Goal: Task Accomplishment & Management: Manage account settings

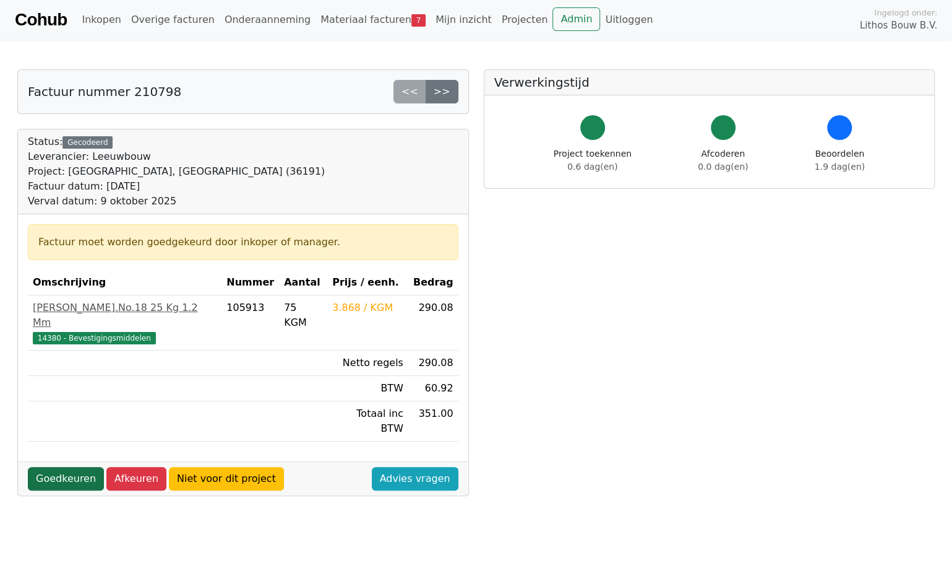
click at [48, 467] on link "Goedkeuren" at bounding box center [66, 479] width 76 height 24
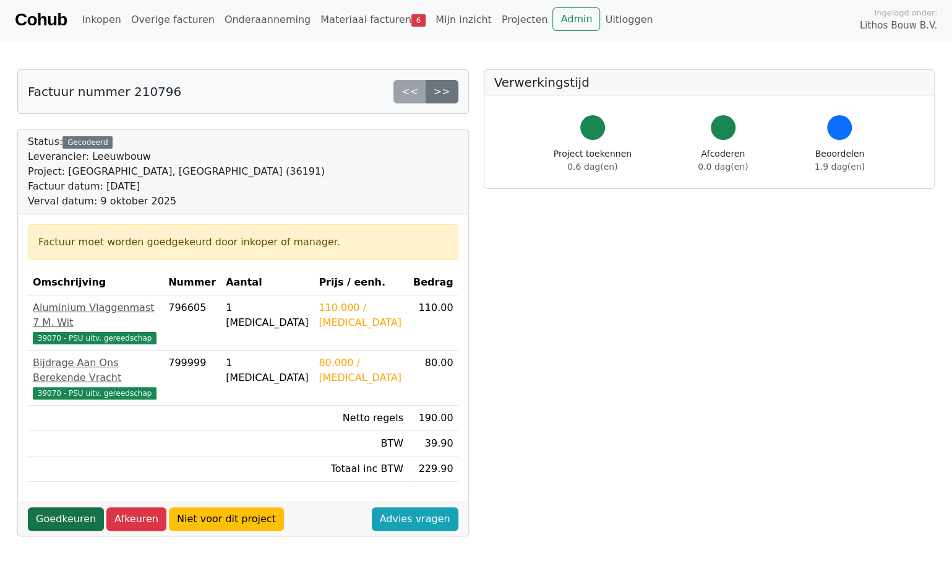
click at [69, 507] on link "Goedkeuren" at bounding box center [66, 519] width 76 height 24
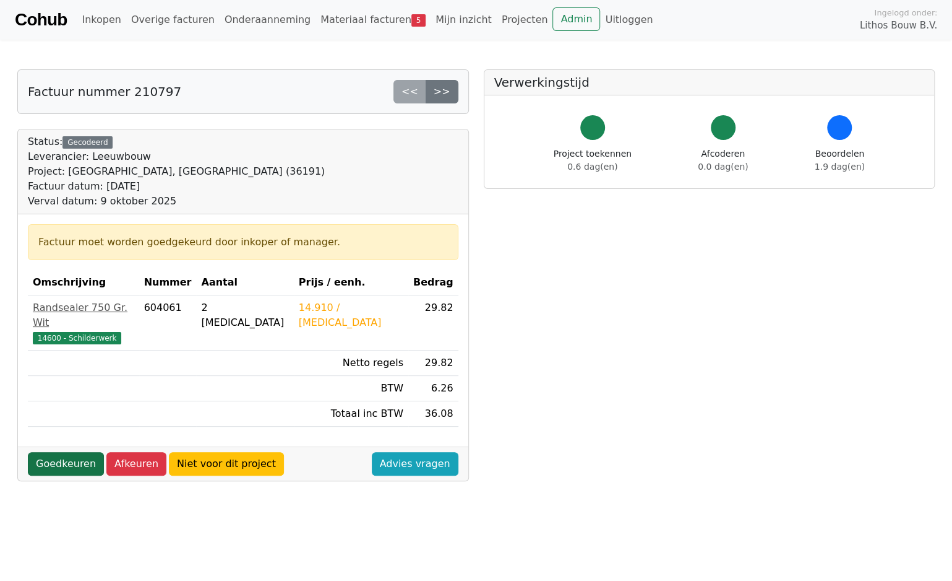
click at [84, 452] on link "Goedkeuren" at bounding box center [66, 464] width 76 height 24
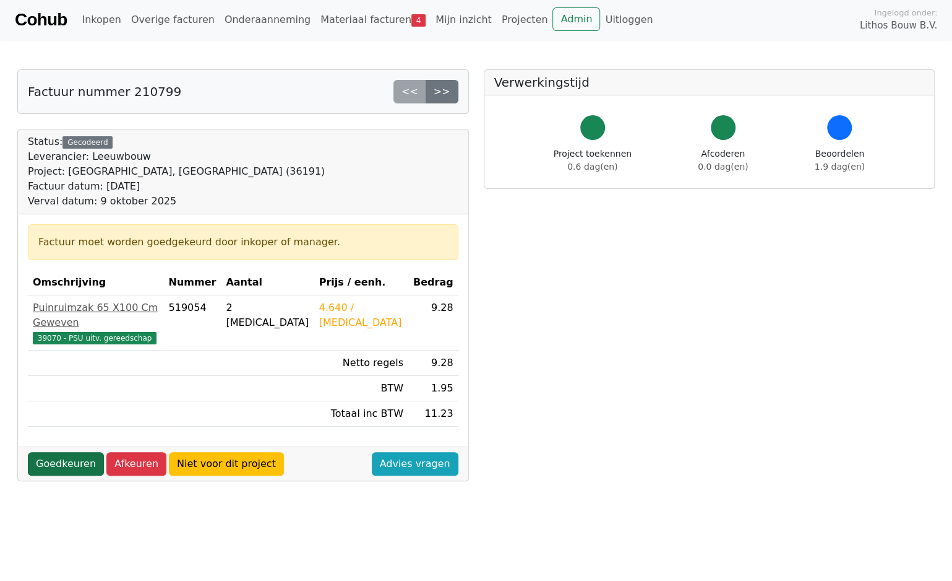
click at [82, 452] on link "Goedkeuren" at bounding box center [66, 464] width 76 height 24
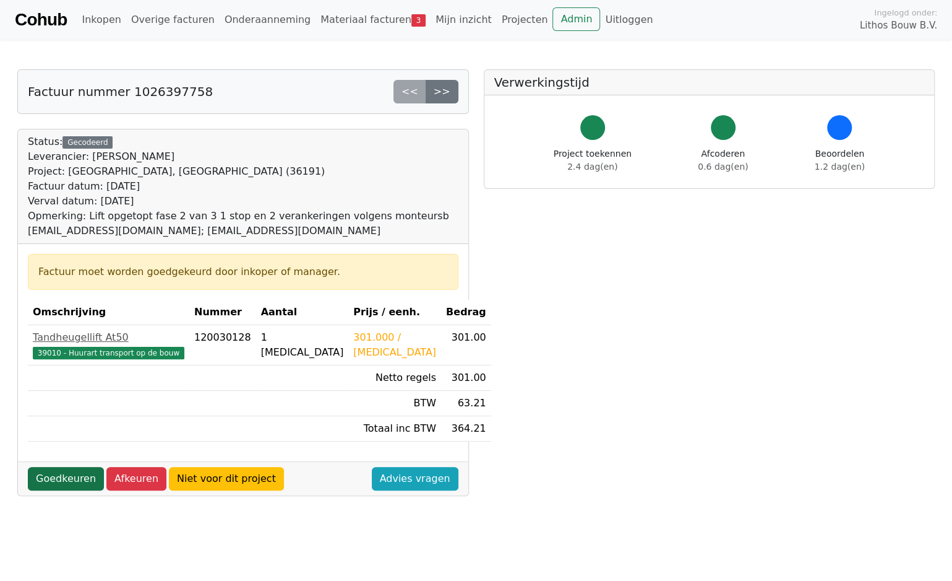
click at [80, 477] on link "Goedkeuren" at bounding box center [66, 479] width 76 height 24
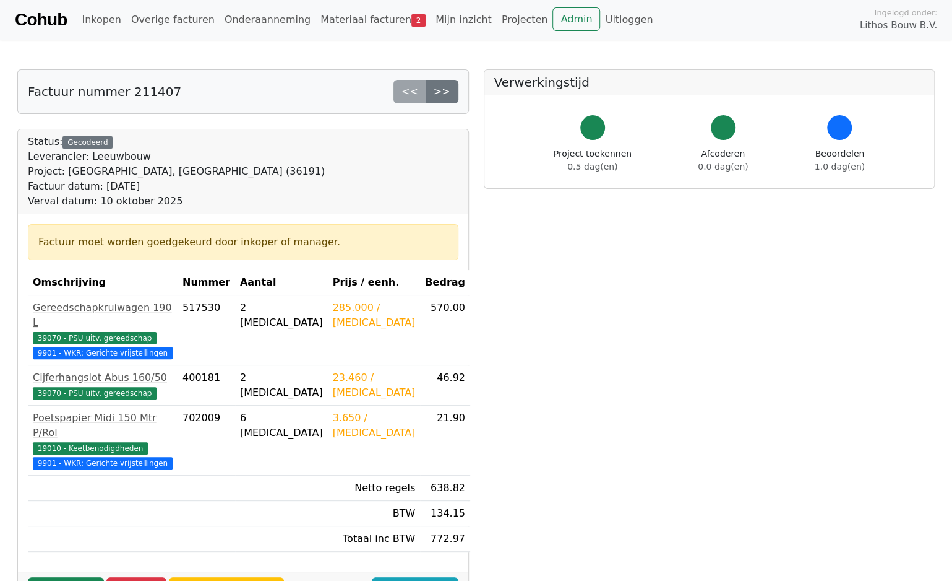
scroll to position [124, 0]
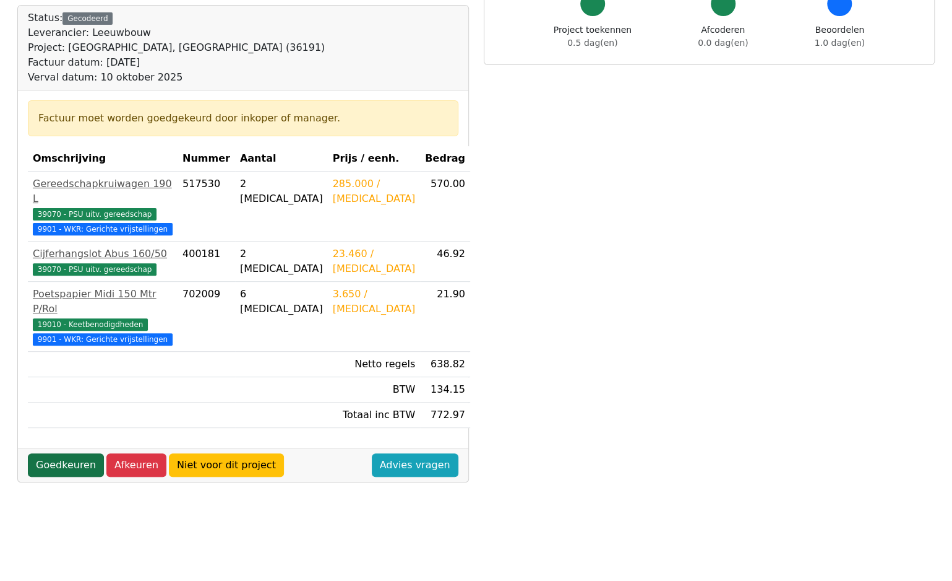
click at [85, 453] on link "Goedkeuren" at bounding box center [66, 465] width 76 height 24
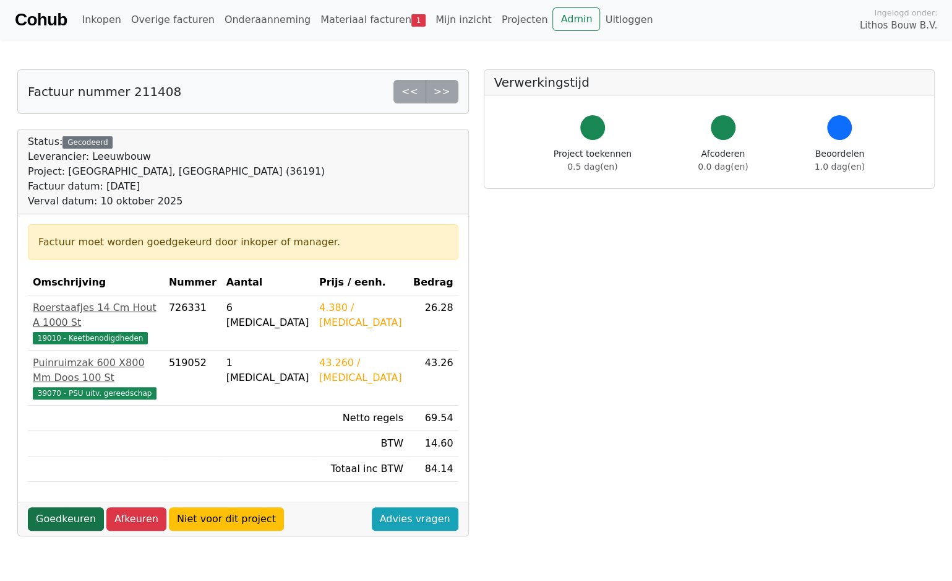
click at [83, 507] on link "Goedkeuren" at bounding box center [66, 519] width 76 height 24
